Goal: Communication & Community: Answer question/provide support

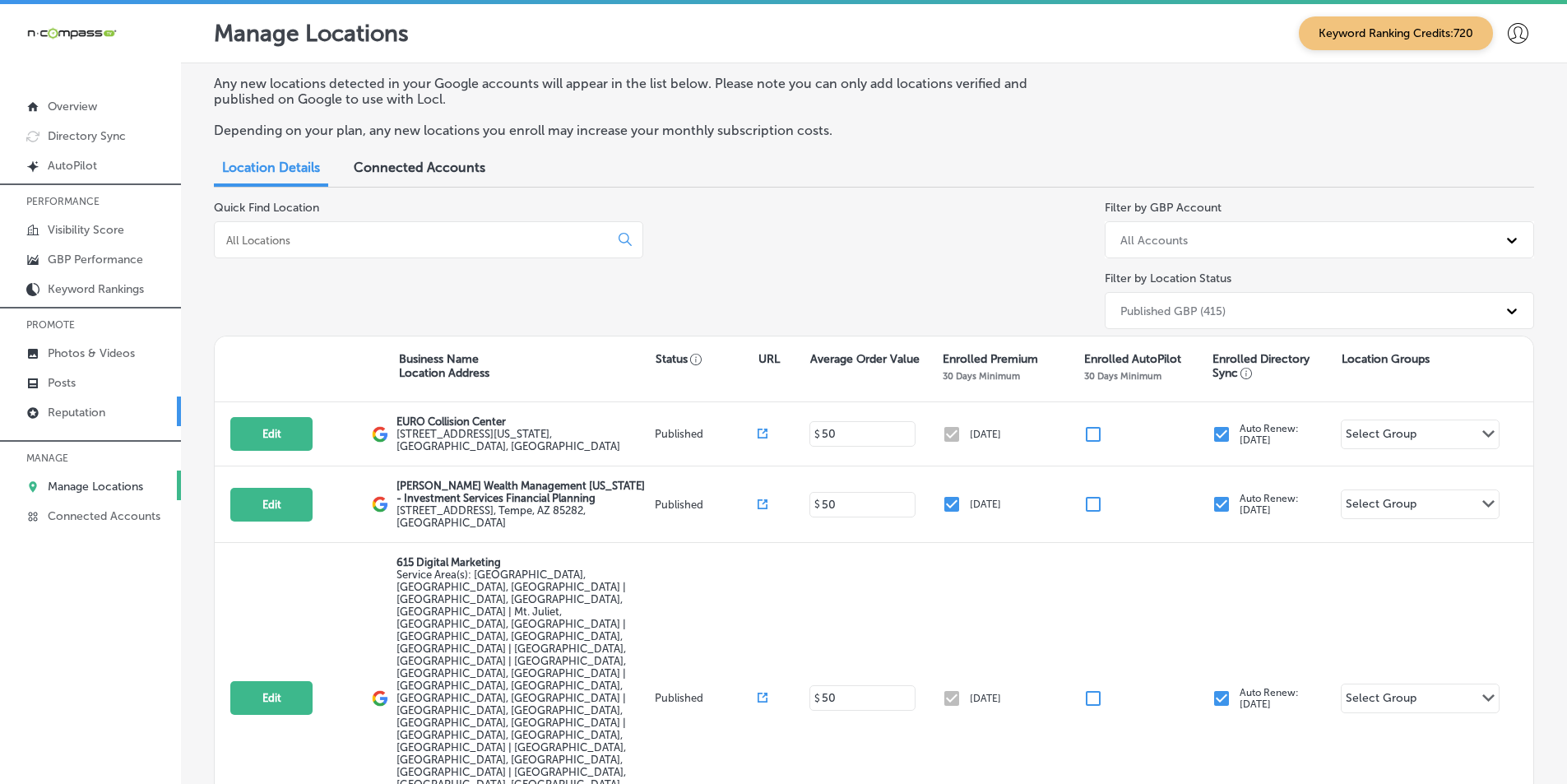
click at [69, 407] on p "Reputation" at bounding box center [76, 413] width 57 height 14
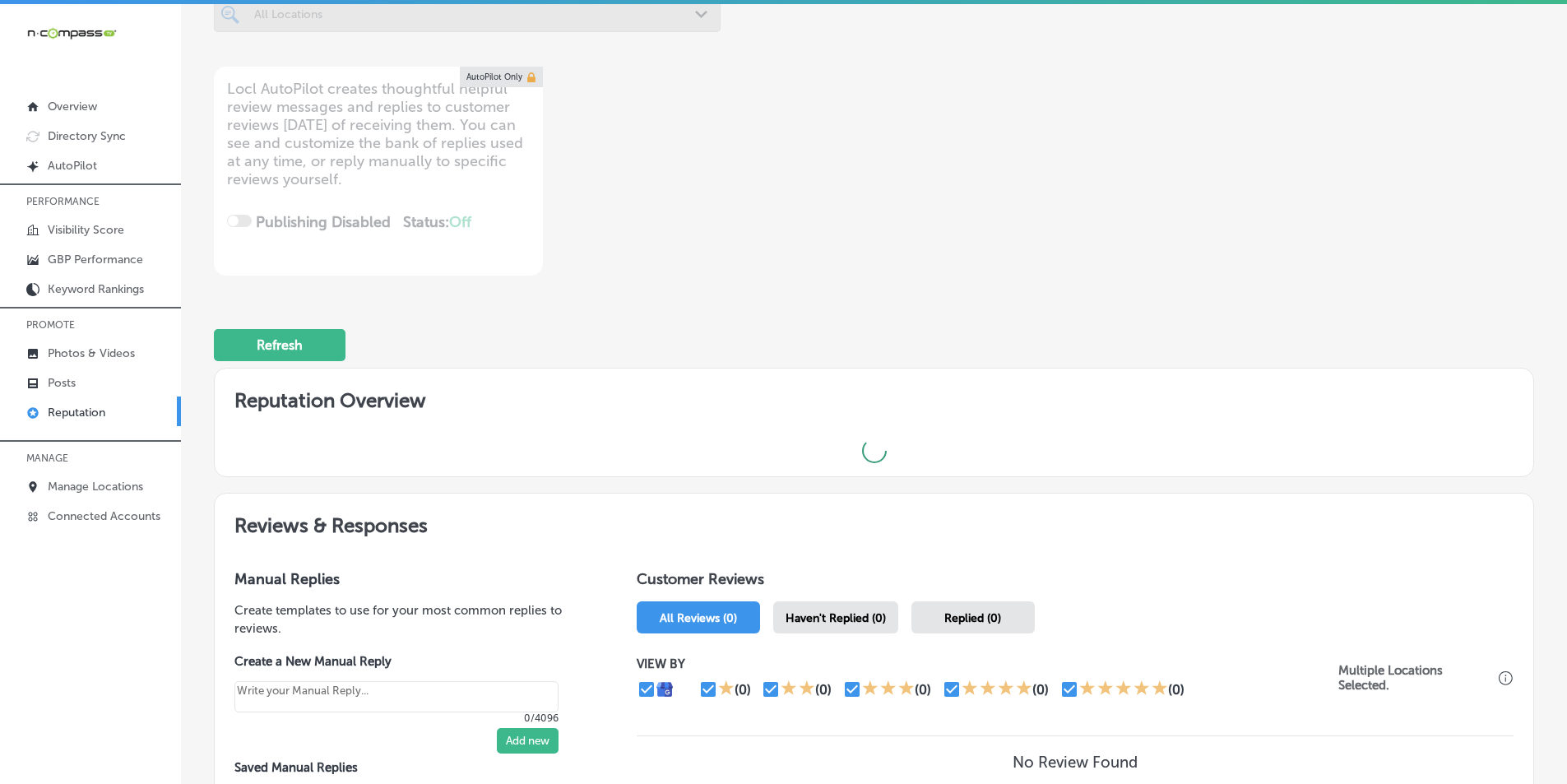
scroll to position [165, 0]
click at [846, 621] on span "Haven't Replied (0)" at bounding box center [835, 617] width 100 height 14
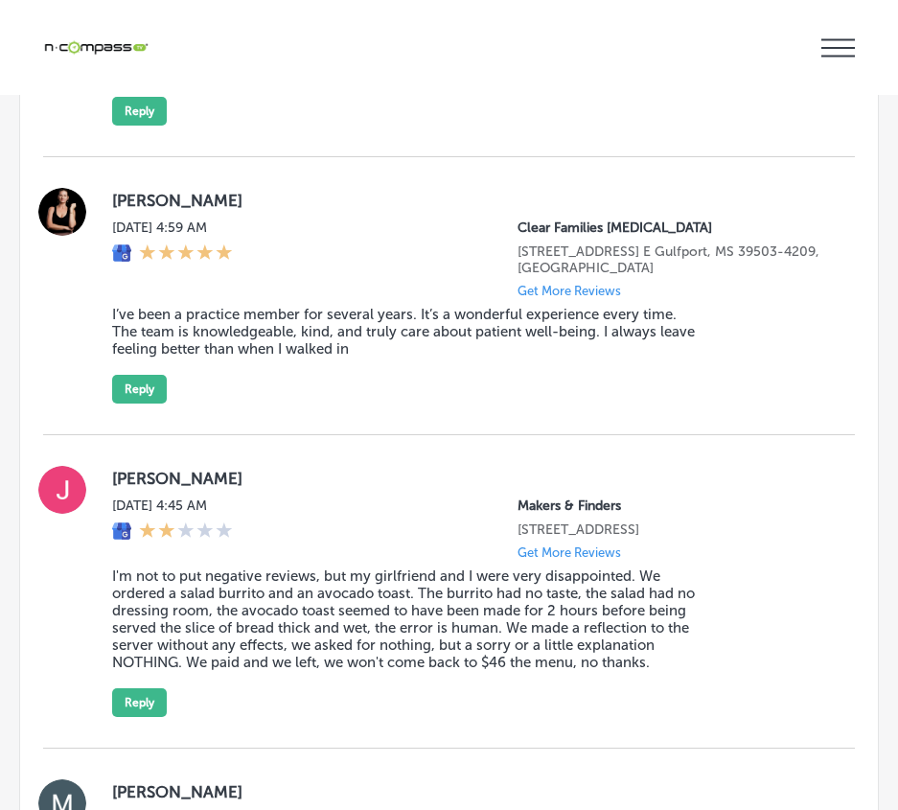
scroll to position [3011, 0]
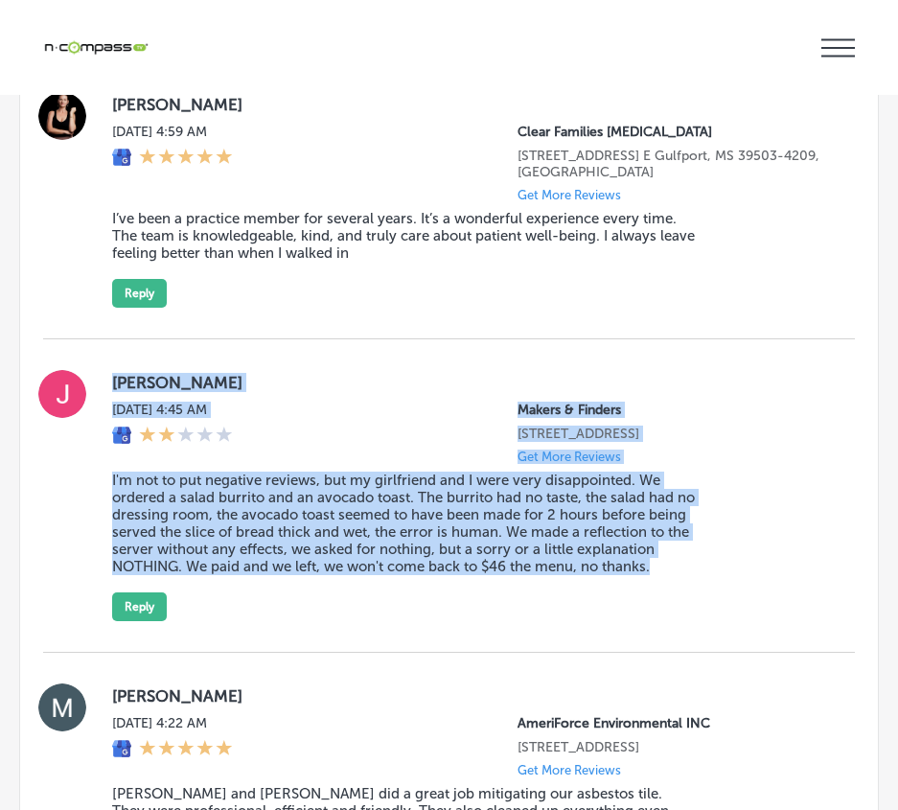
drag, startPoint x: 111, startPoint y: 373, endPoint x: 711, endPoint y: 640, distance: 657.0
click at [711, 640] on div "[PERSON_NAME][DATE] 4:45 AM Makers & Finders [STREET_ADDRESS] Get More Reviews …" at bounding box center [449, 495] width 812 height 313
copy div "[PERSON_NAME][DATE] 4:45 AM Makers & Finders [STREET_ADDRESS] Get More Reviews …"
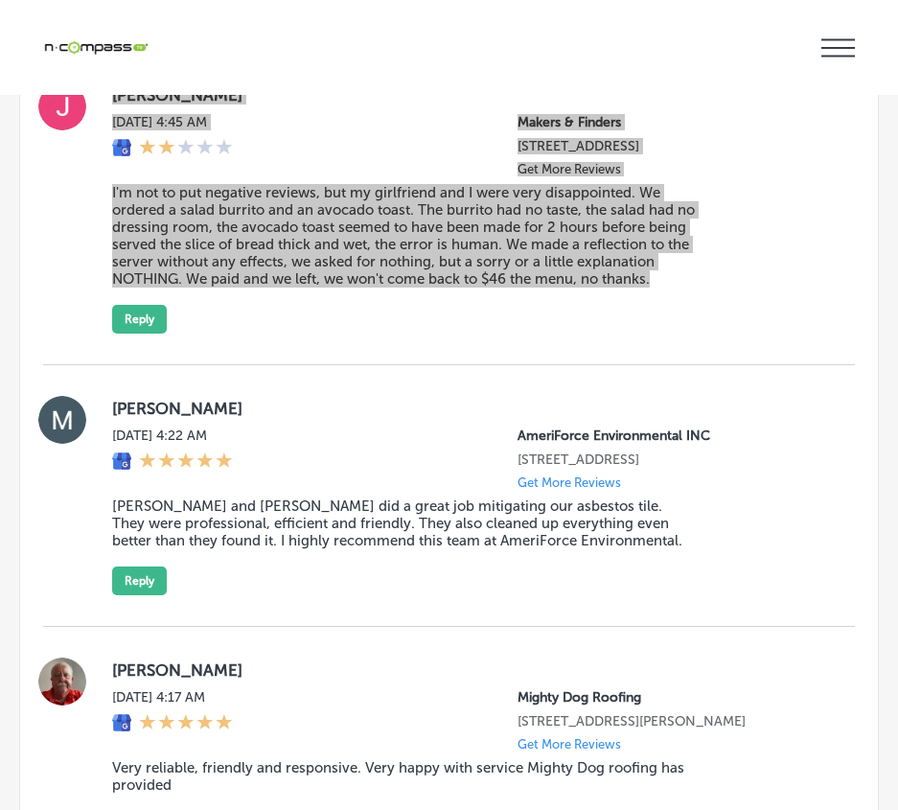
scroll to position [3203, 0]
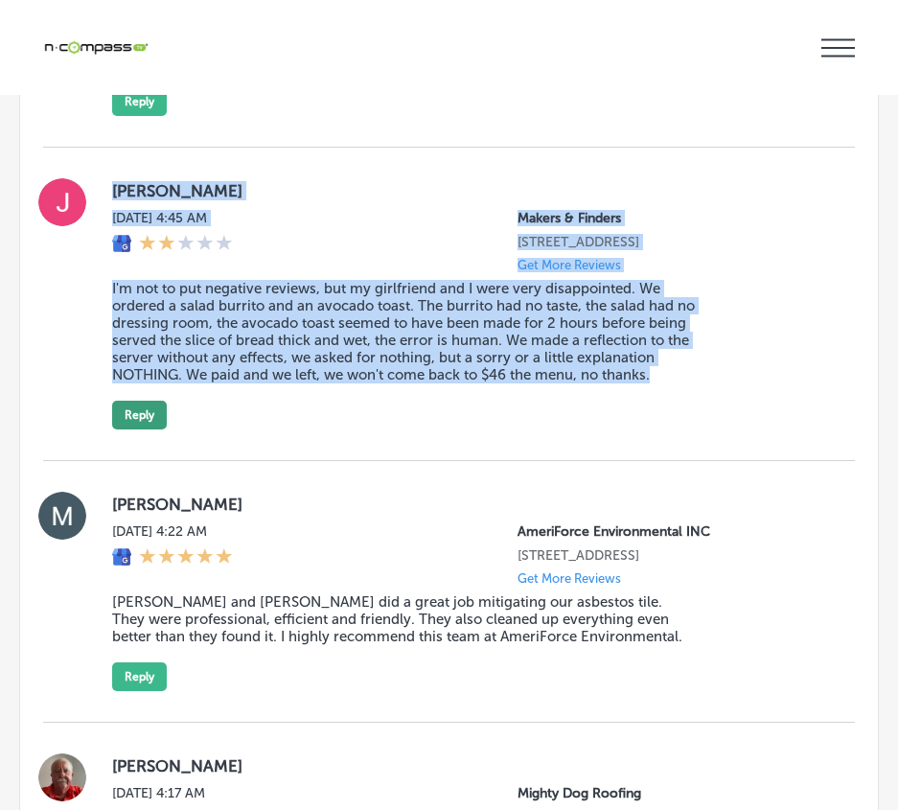
click at [152, 425] on button "Reply" at bounding box center [139, 415] width 55 height 29
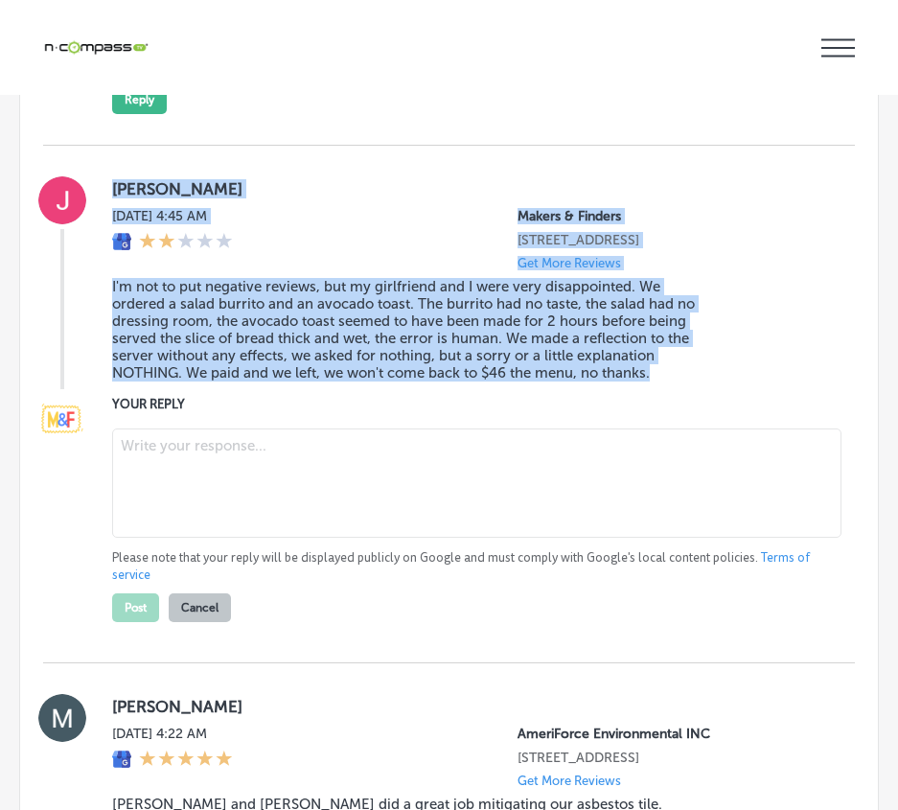
scroll to position [3201, 0]
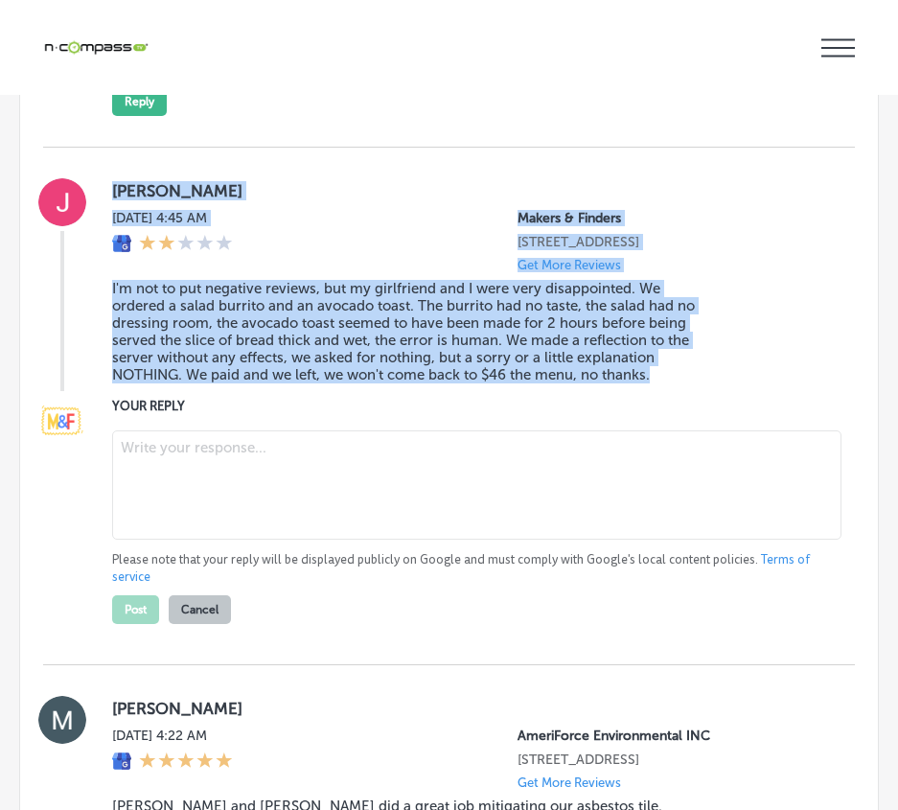
type textarea "x"
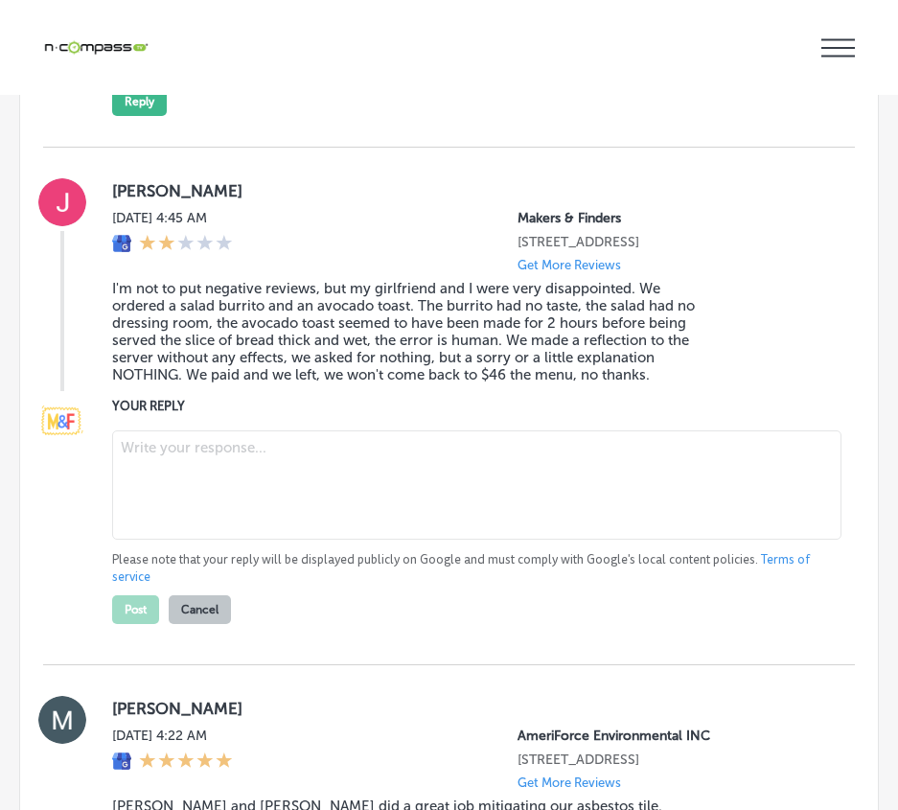
click at [167, 463] on textarea at bounding box center [476, 484] width 729 height 109
paste textarea "Hello [PERSON_NAME], We truly apologize for your disappointing experience at Ma…"
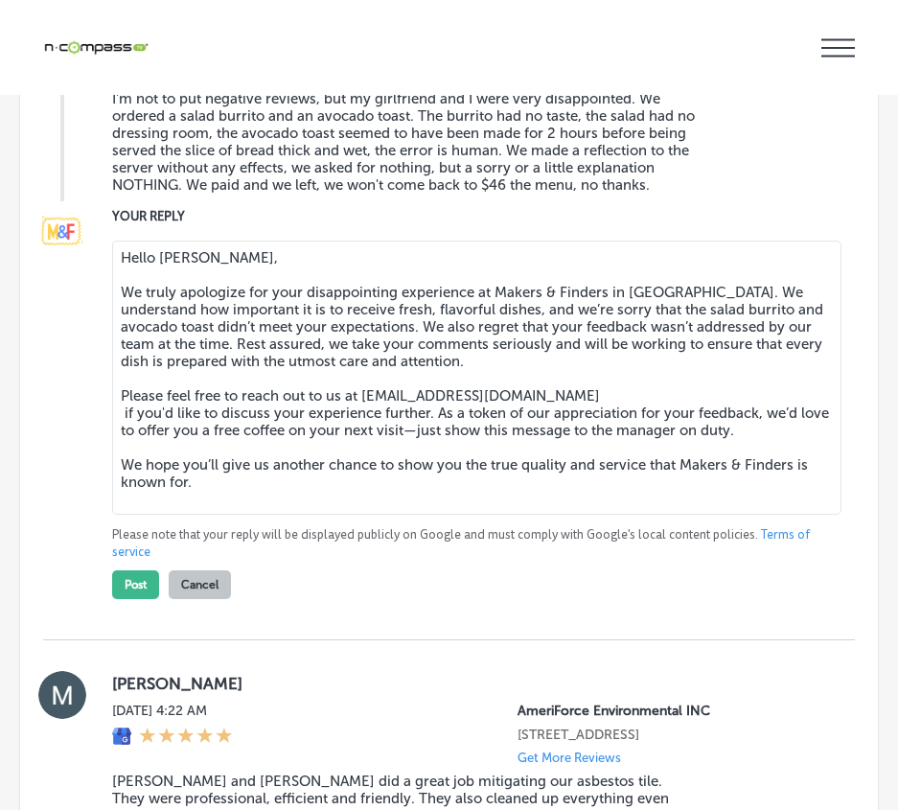
scroll to position [3392, 0]
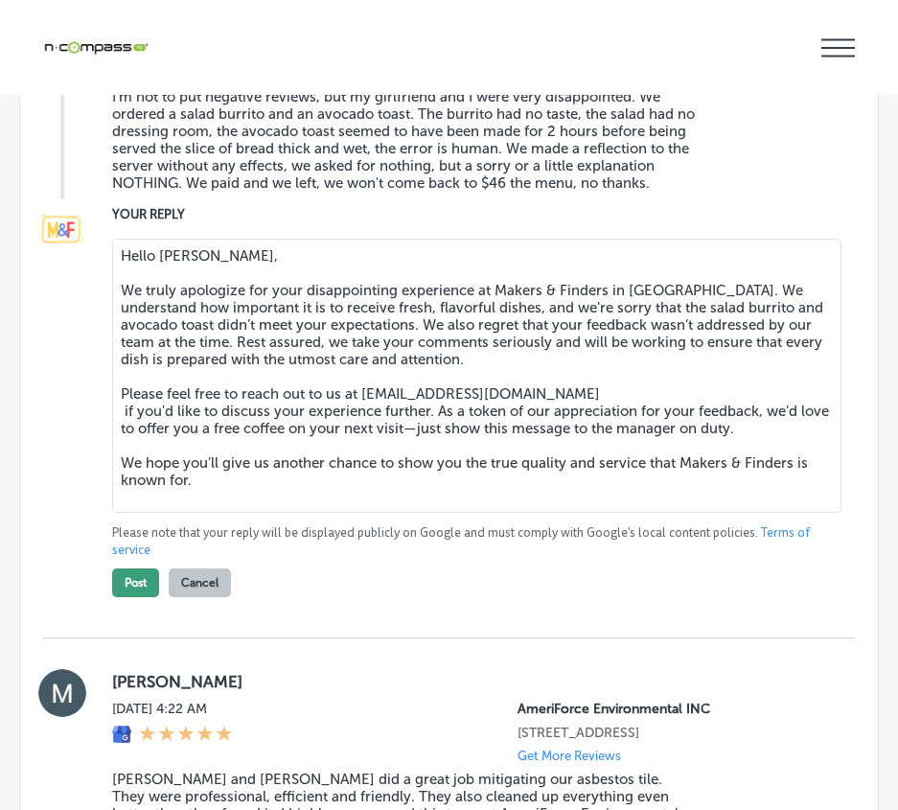
type textarea "Hello [PERSON_NAME], We truly apologize for your disappointing experience at Ma…"
click at [135, 592] on button "Post" at bounding box center [135, 582] width 47 height 29
type textarea "x"
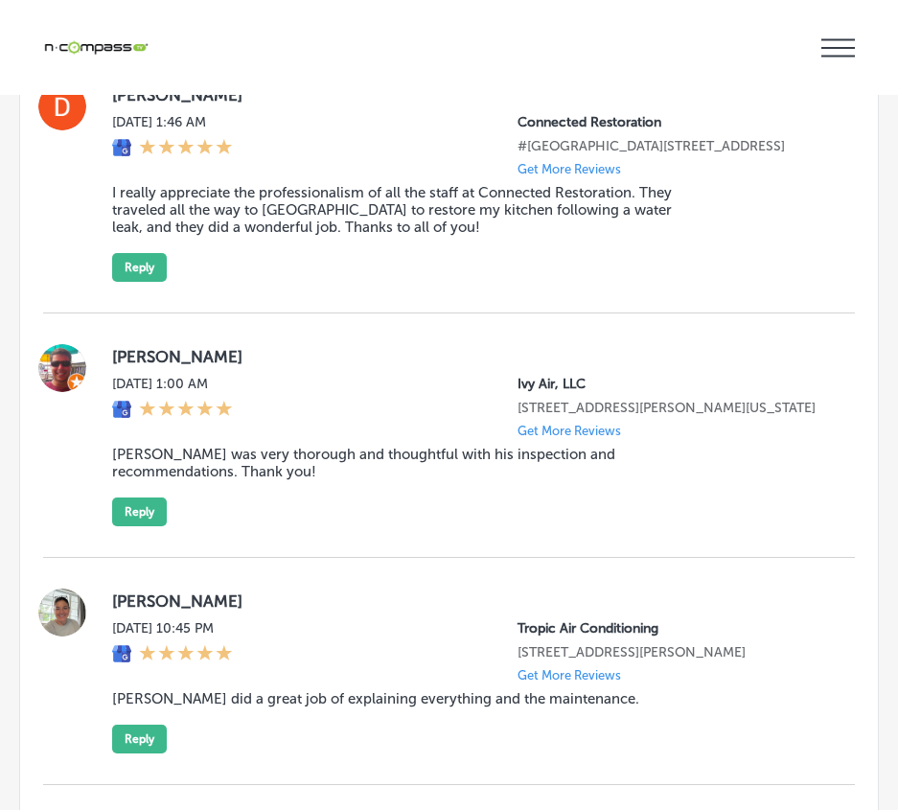
scroll to position [5378, 0]
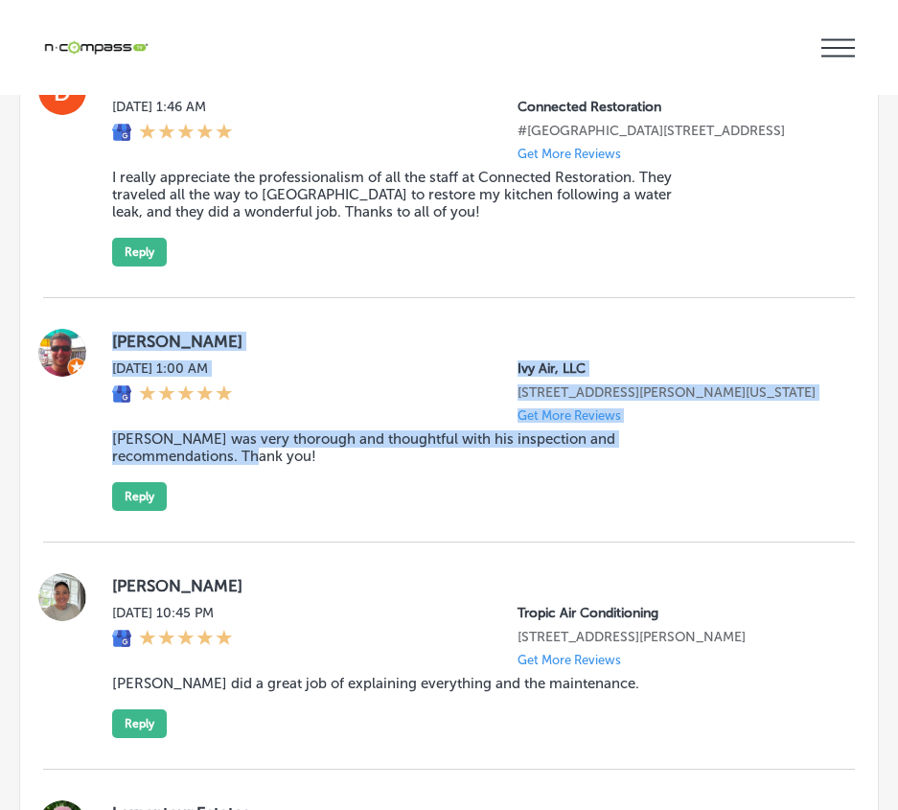
drag, startPoint x: 105, startPoint y: 384, endPoint x: 476, endPoint y: 548, distance: 405.6
click at [476, 543] on div "[PERSON_NAME] [DATE] 1:00 AM Ivy Air, LLC [STREET_ADDRESS][PERSON_NAME][US_STAT…" at bounding box center [449, 420] width 812 height 244
copy div "[PERSON_NAME] [DATE] 1:00 AM Ivy Air, LLC [STREET_ADDRESS][PERSON_NAME][US_STAT…"
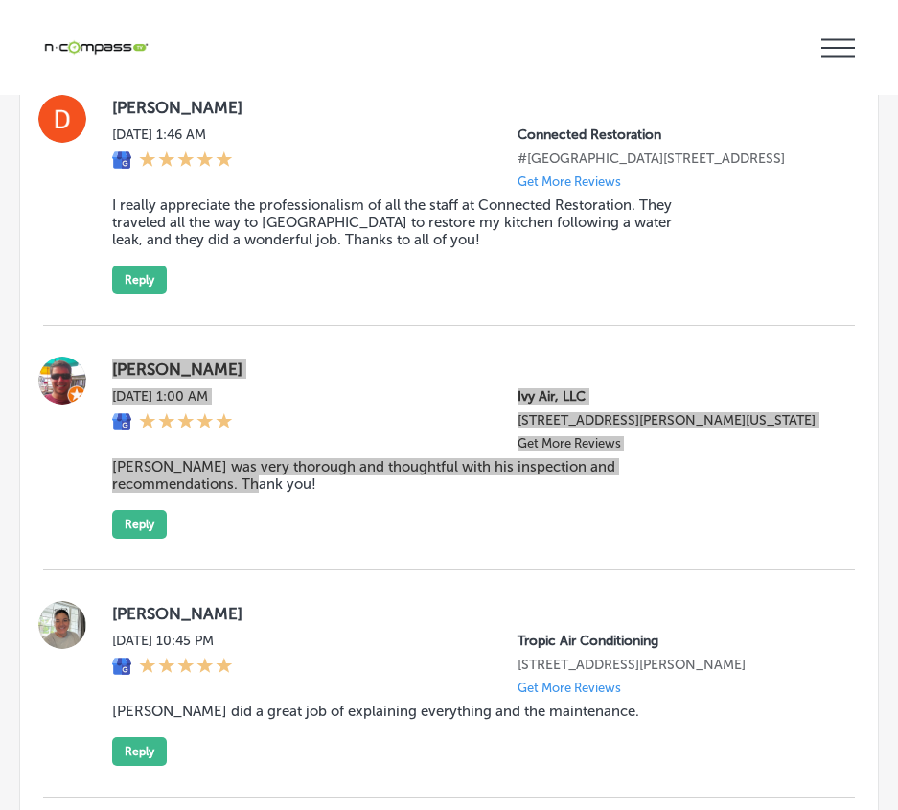
scroll to position [5345, 0]
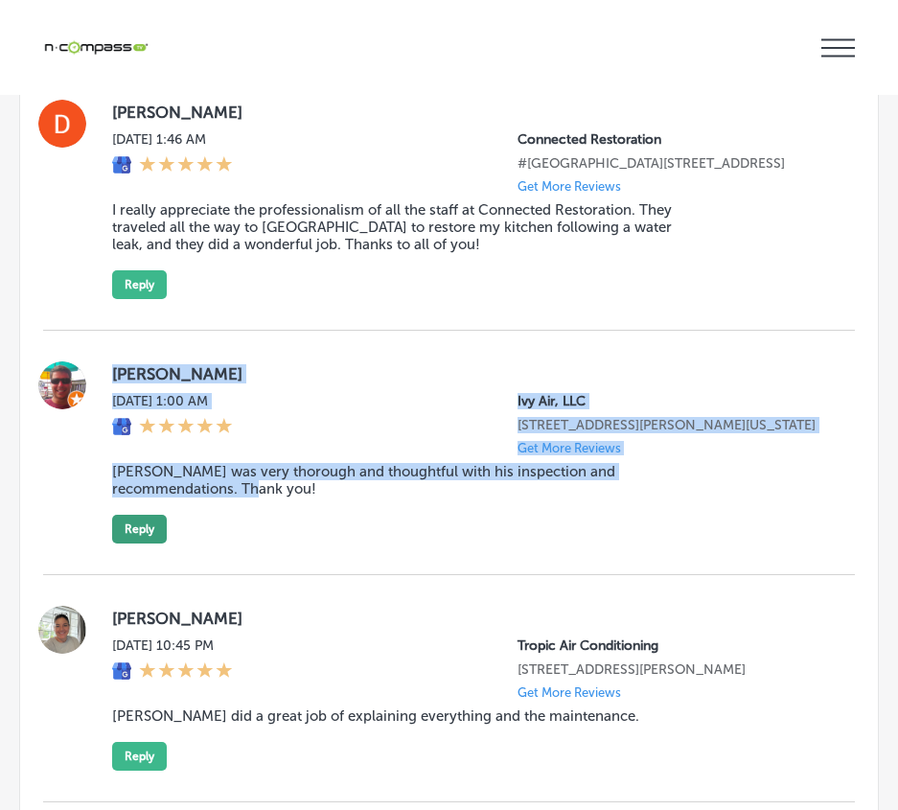
click at [144, 544] on button "Reply" at bounding box center [139, 529] width 55 height 29
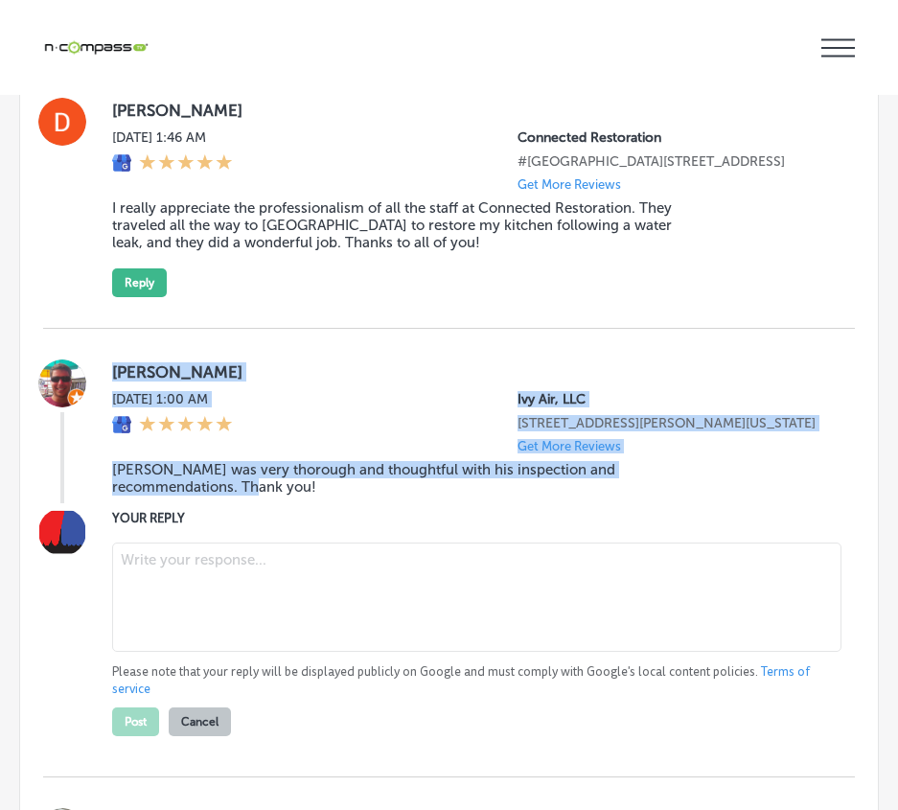
scroll to position [5343, 0]
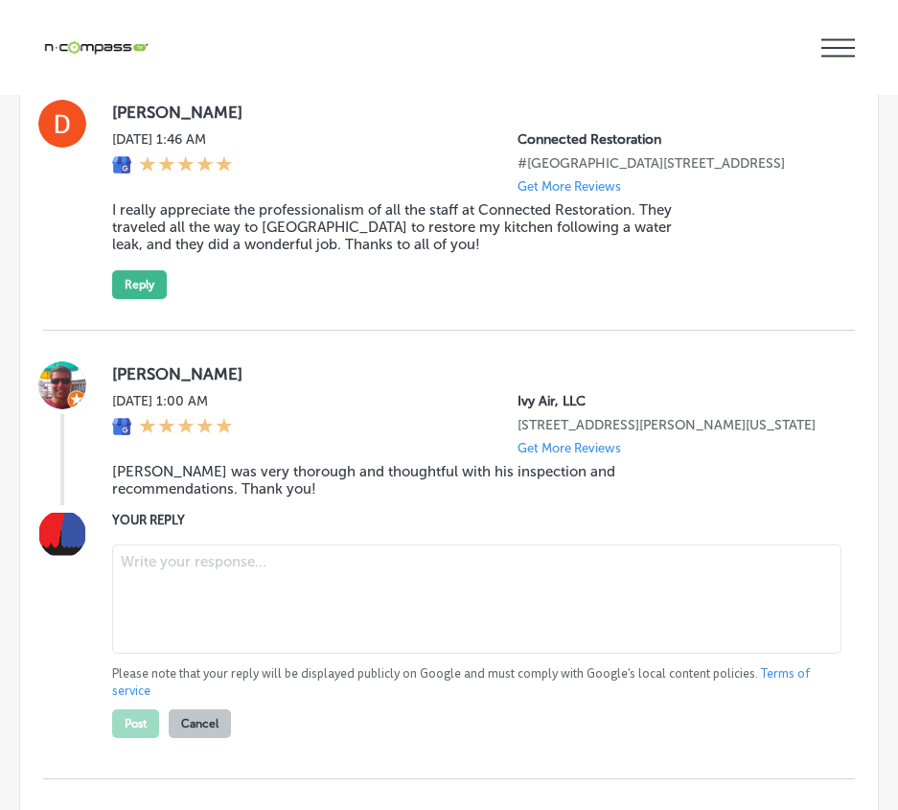
click at [150, 642] on textarea at bounding box center [476, 598] width 729 height 109
paste textarea "Thank you for the great review, RJ! We're happy to hear that [PERSON_NAME] prov…"
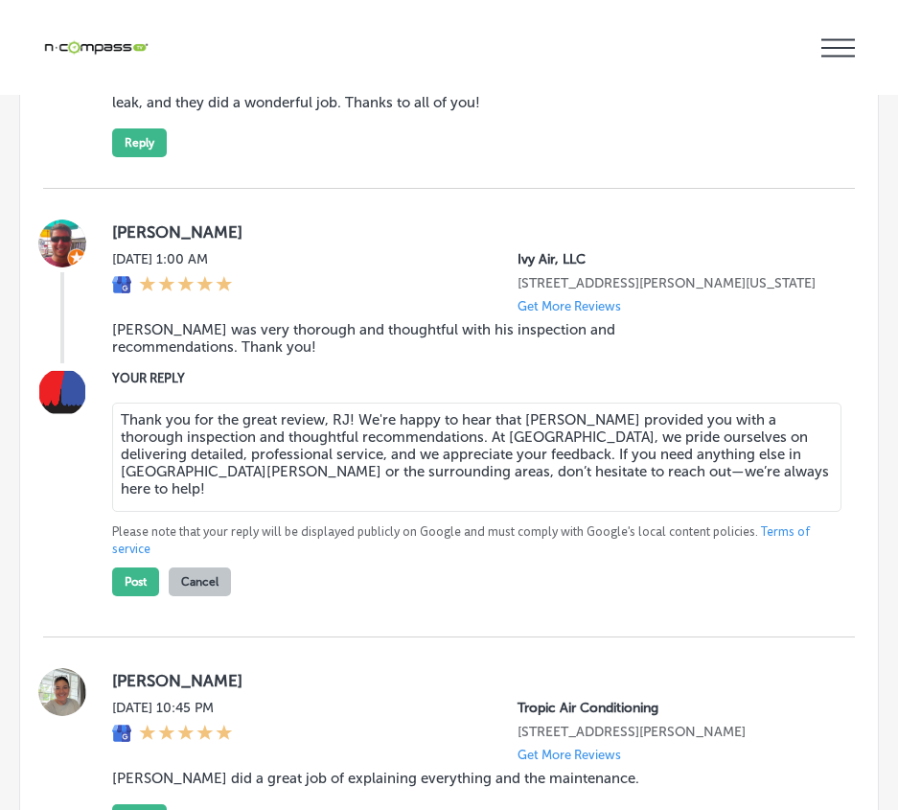
scroll to position [5535, 0]
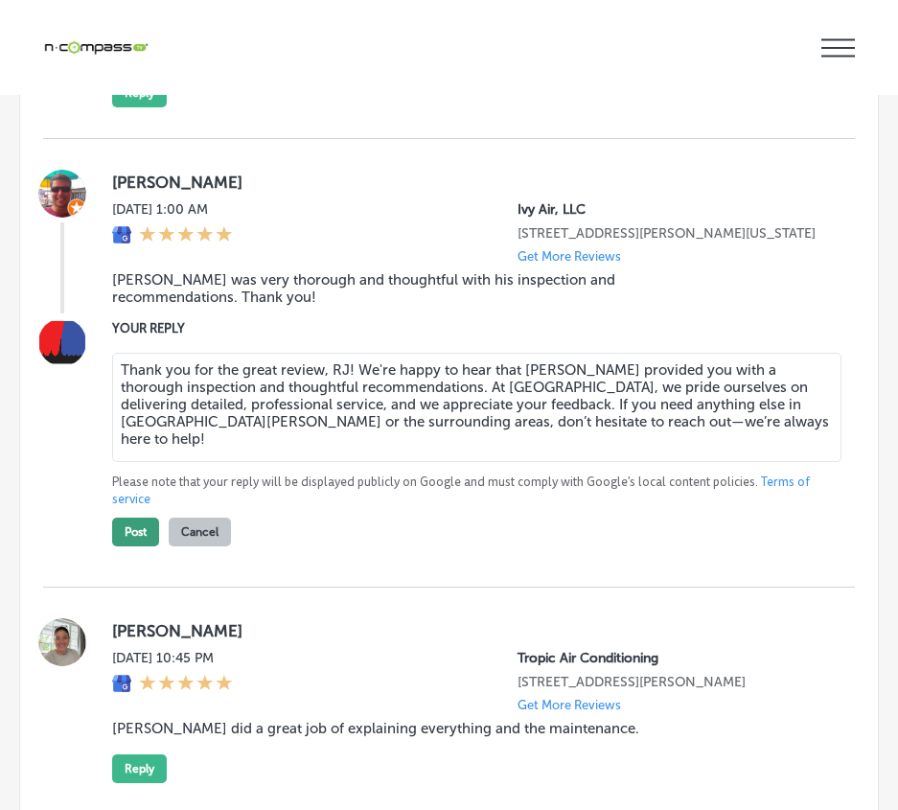
type textarea "Thank you for the great review, RJ! We're happy to hear that [PERSON_NAME] prov…"
click at [144, 546] on button "Post" at bounding box center [135, 532] width 47 height 29
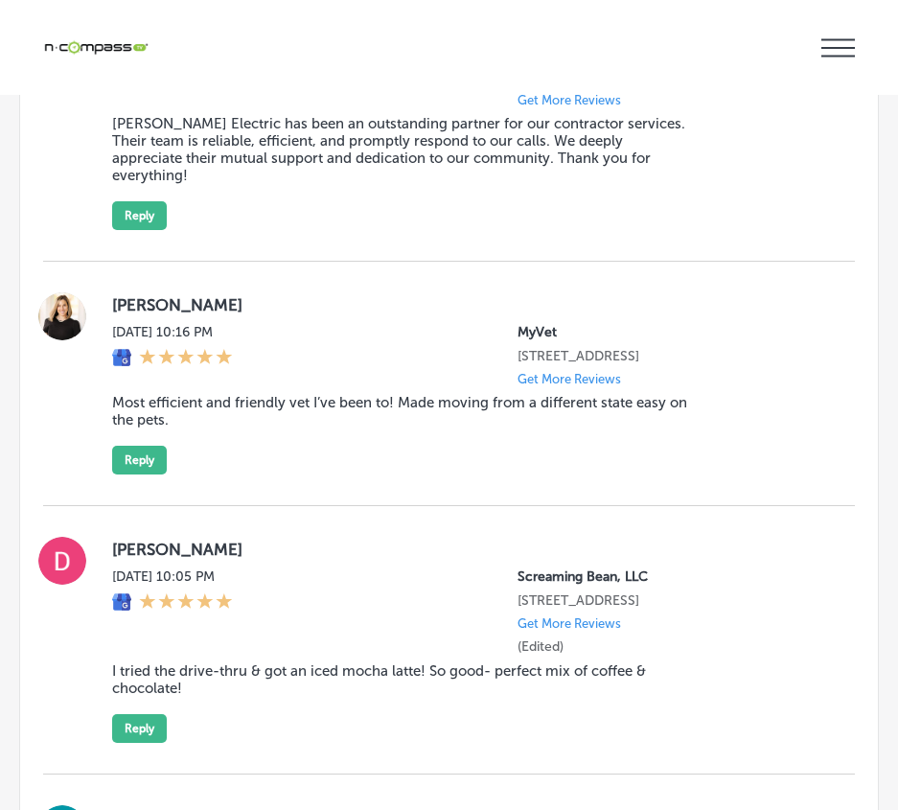
scroll to position [6014, 0]
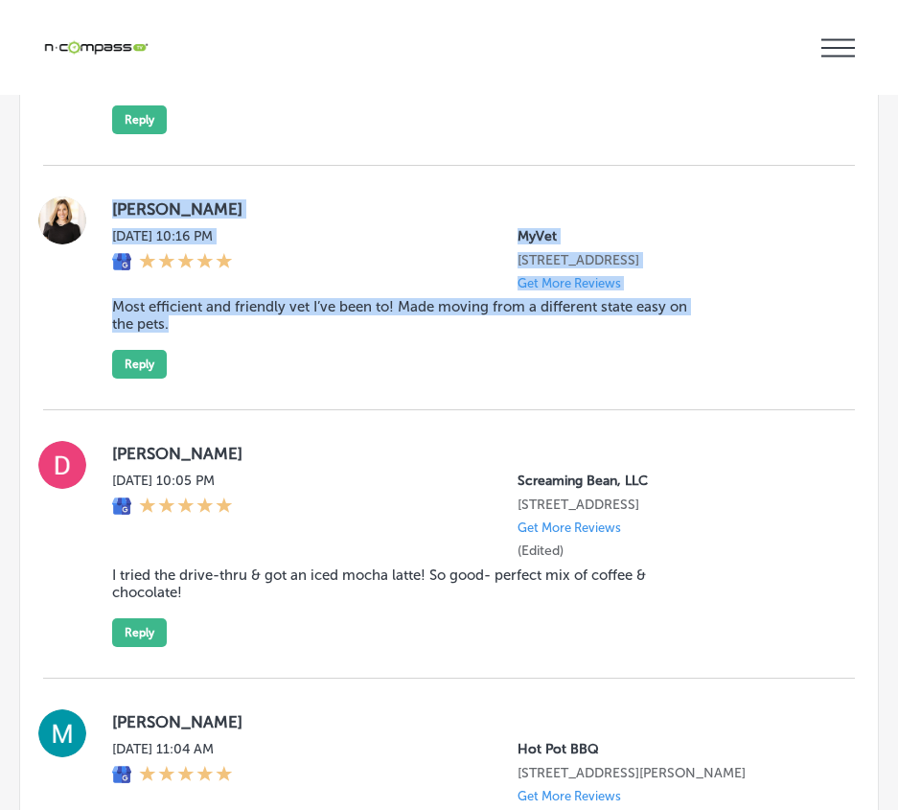
drag, startPoint x: 106, startPoint y: 247, endPoint x: 497, endPoint y: 422, distance: 427.4
click at [497, 379] on div "[PERSON_NAME][DATE] 10:16 PM MyVet [STREET_ADDRESS] Get More Reviews Most effic…" at bounding box center [449, 288] width 812 height 182
copy div "[PERSON_NAME][DATE] 10:16 PM MyVet [STREET_ADDRESS] Get More Reviews Most effic…"
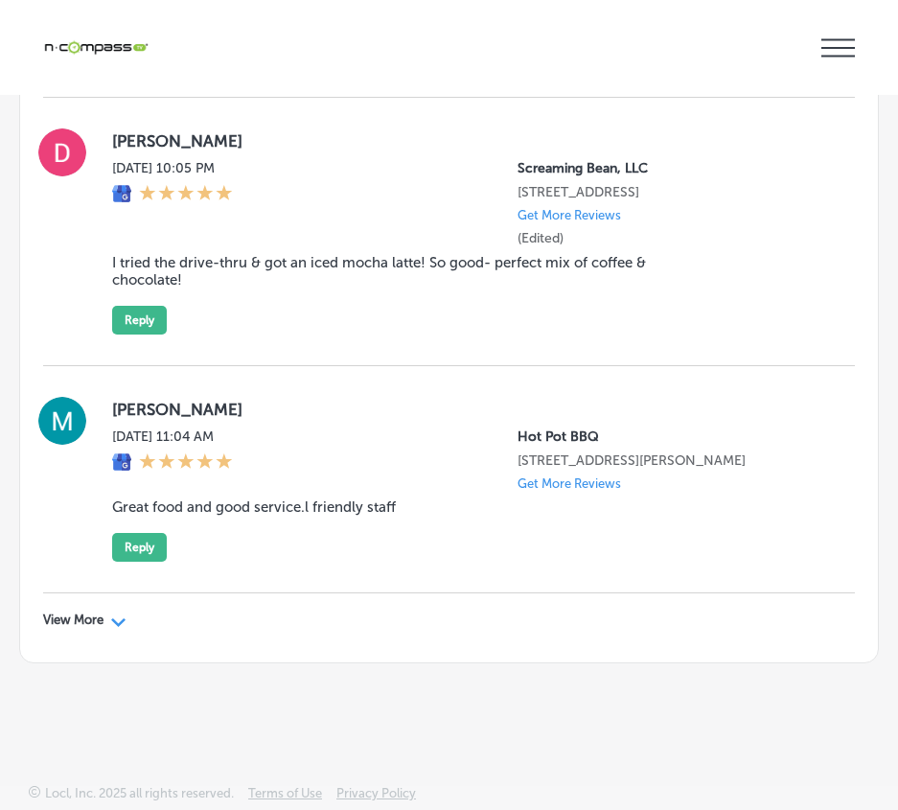
scroll to position [6397, 0]
click at [114, 627] on polygon at bounding box center [118, 622] width 14 height 9
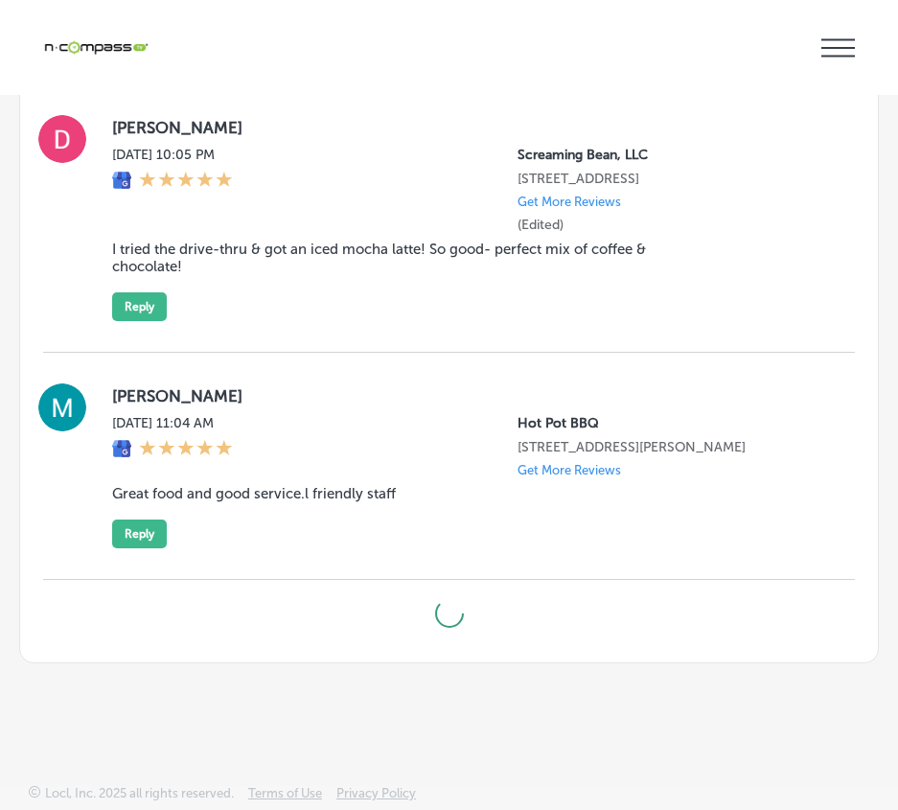
type textarea "x"
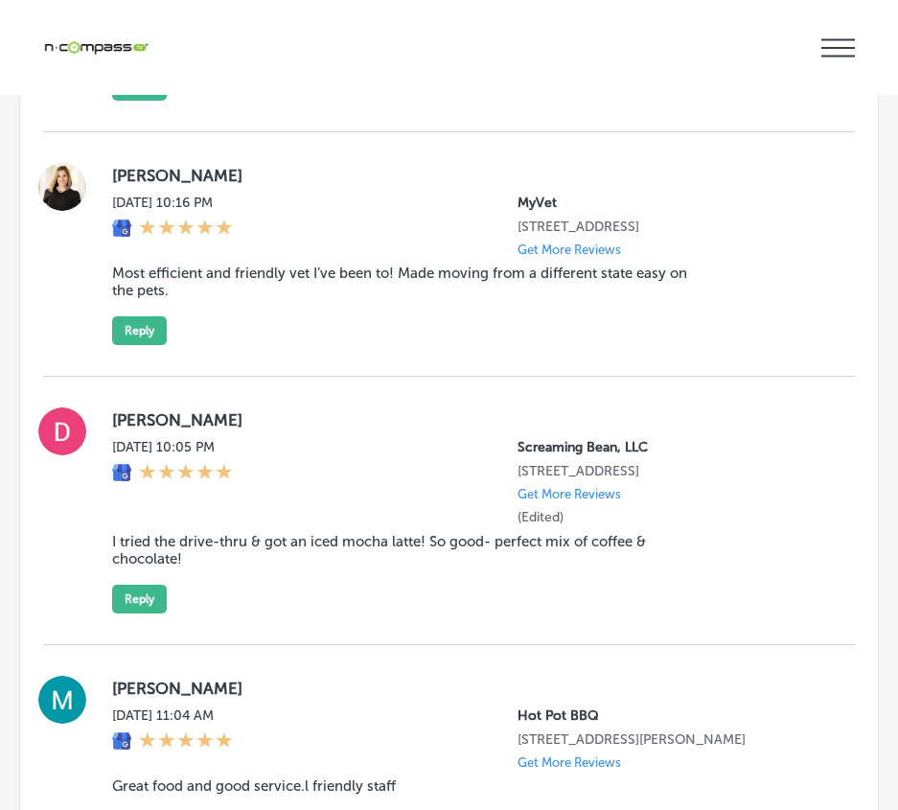
scroll to position [6014, 0]
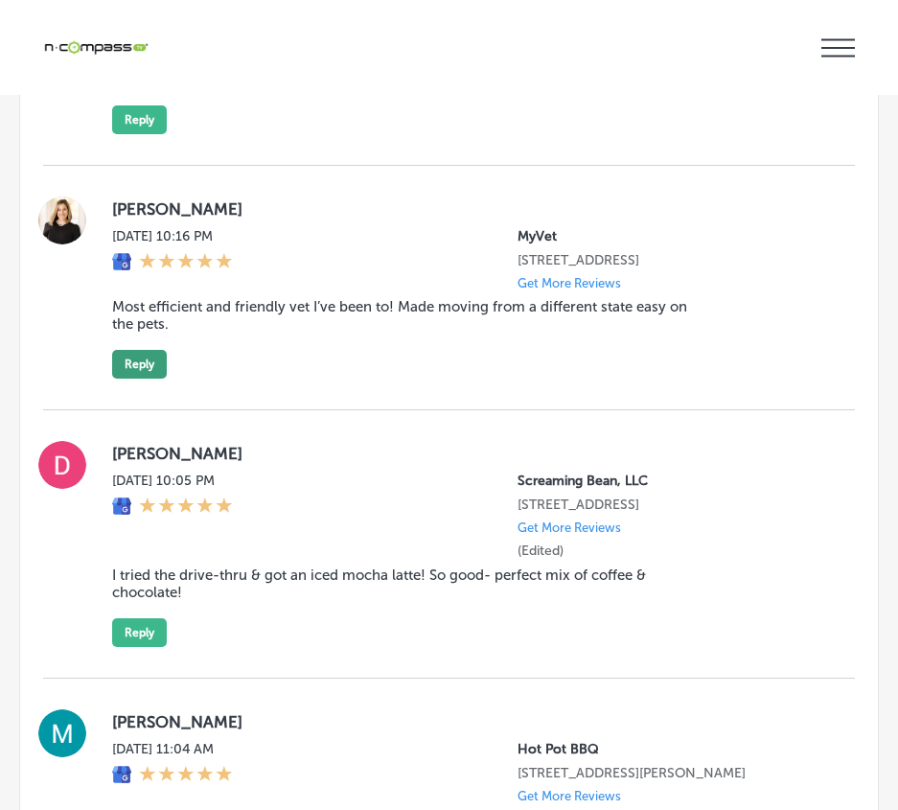
click at [146, 379] on button "Reply" at bounding box center [139, 364] width 55 height 29
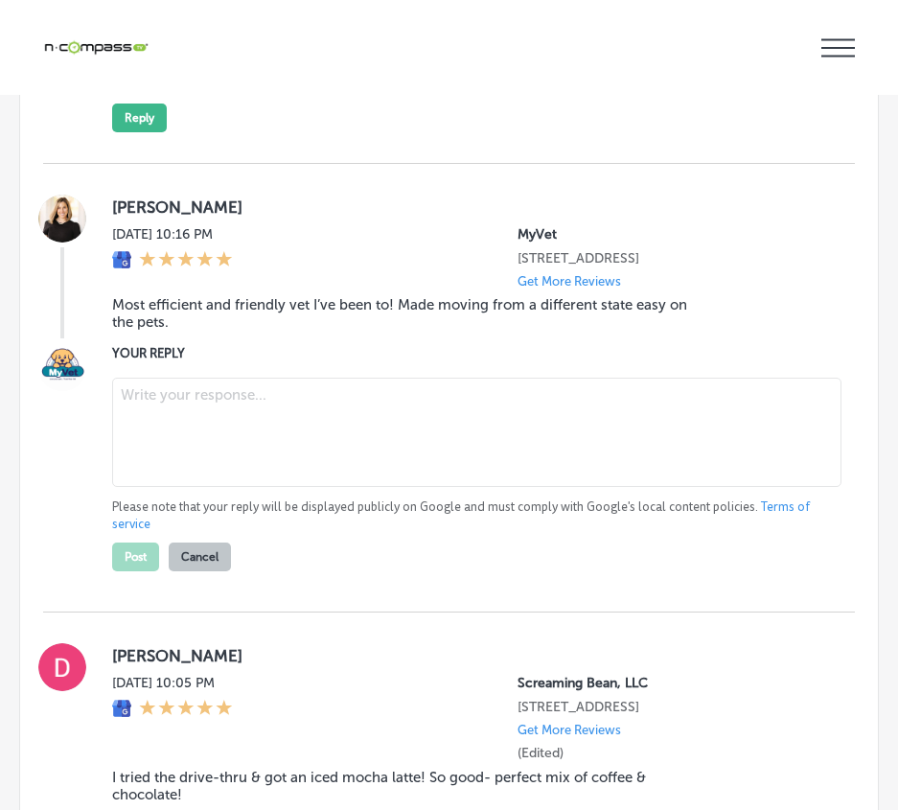
scroll to position [6012, 0]
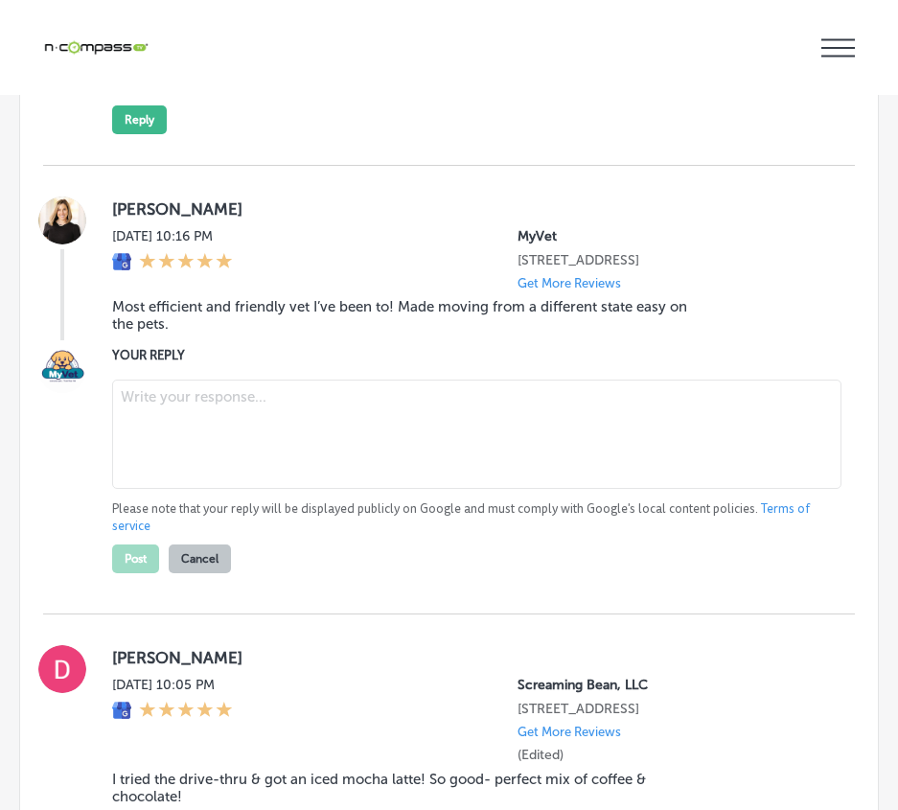
click at [148, 463] on textarea at bounding box center [476, 434] width 729 height 109
paste textarea "Thank you, [PERSON_NAME], for the fantastic review! We’re so glad to hear that …"
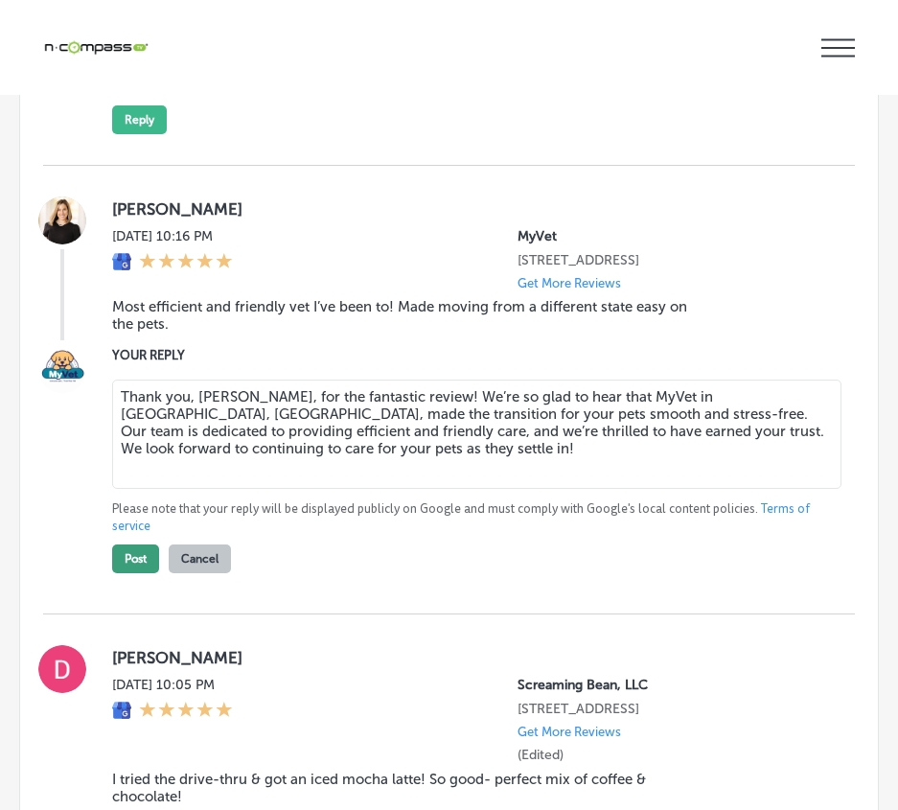
type textarea "Thank you, [PERSON_NAME], for the fantastic review! We’re so glad to hear that …"
click at [132, 573] on button "Post" at bounding box center [135, 558] width 47 height 29
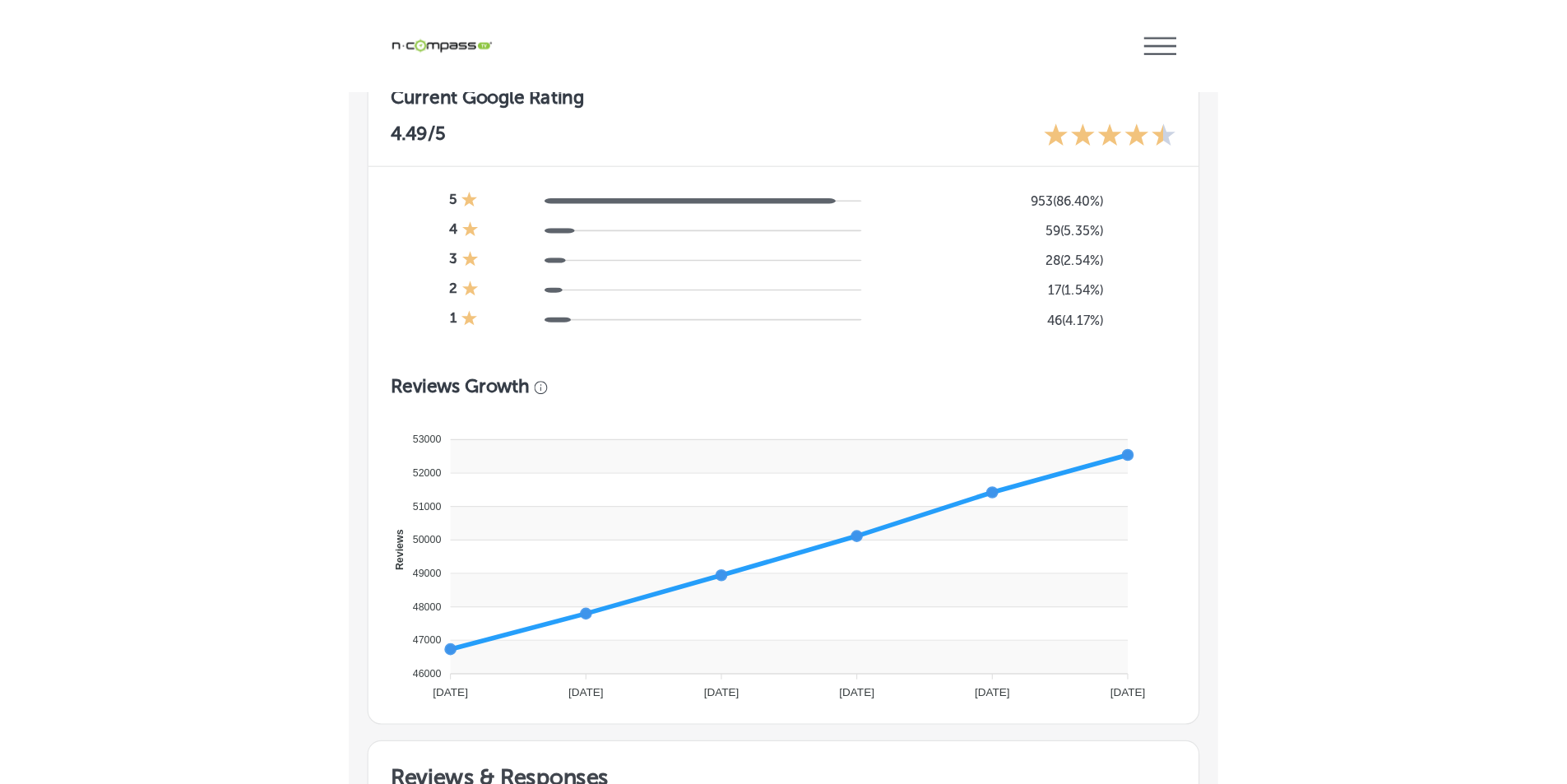
scroll to position [623, 0]
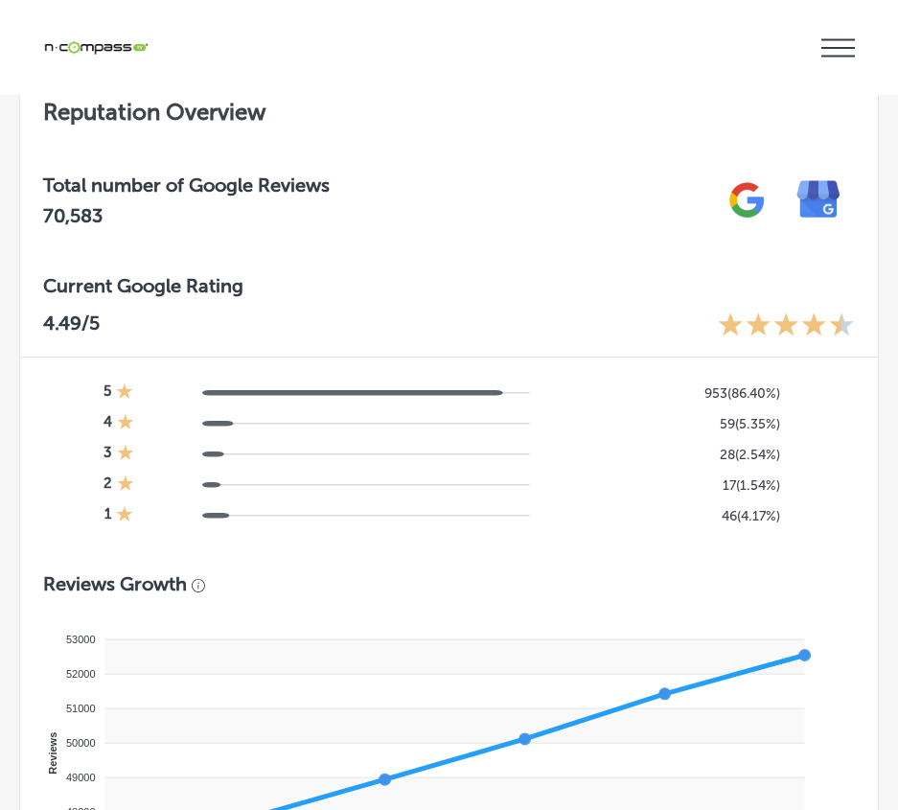
type textarea "x"
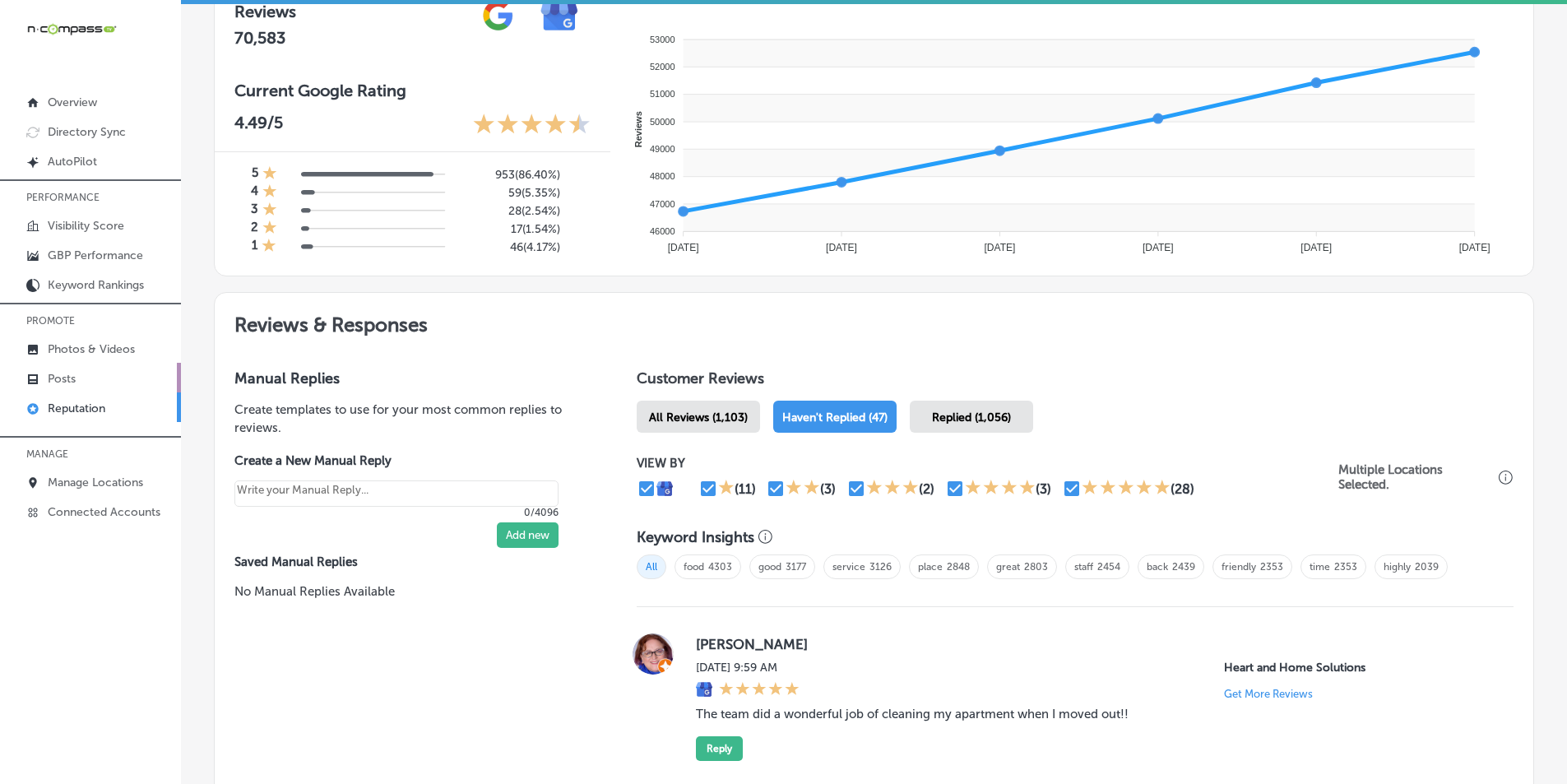
click at [83, 372] on link "Posts" at bounding box center [90, 377] width 181 height 30
